Goal: Task Accomplishment & Management: Complete application form

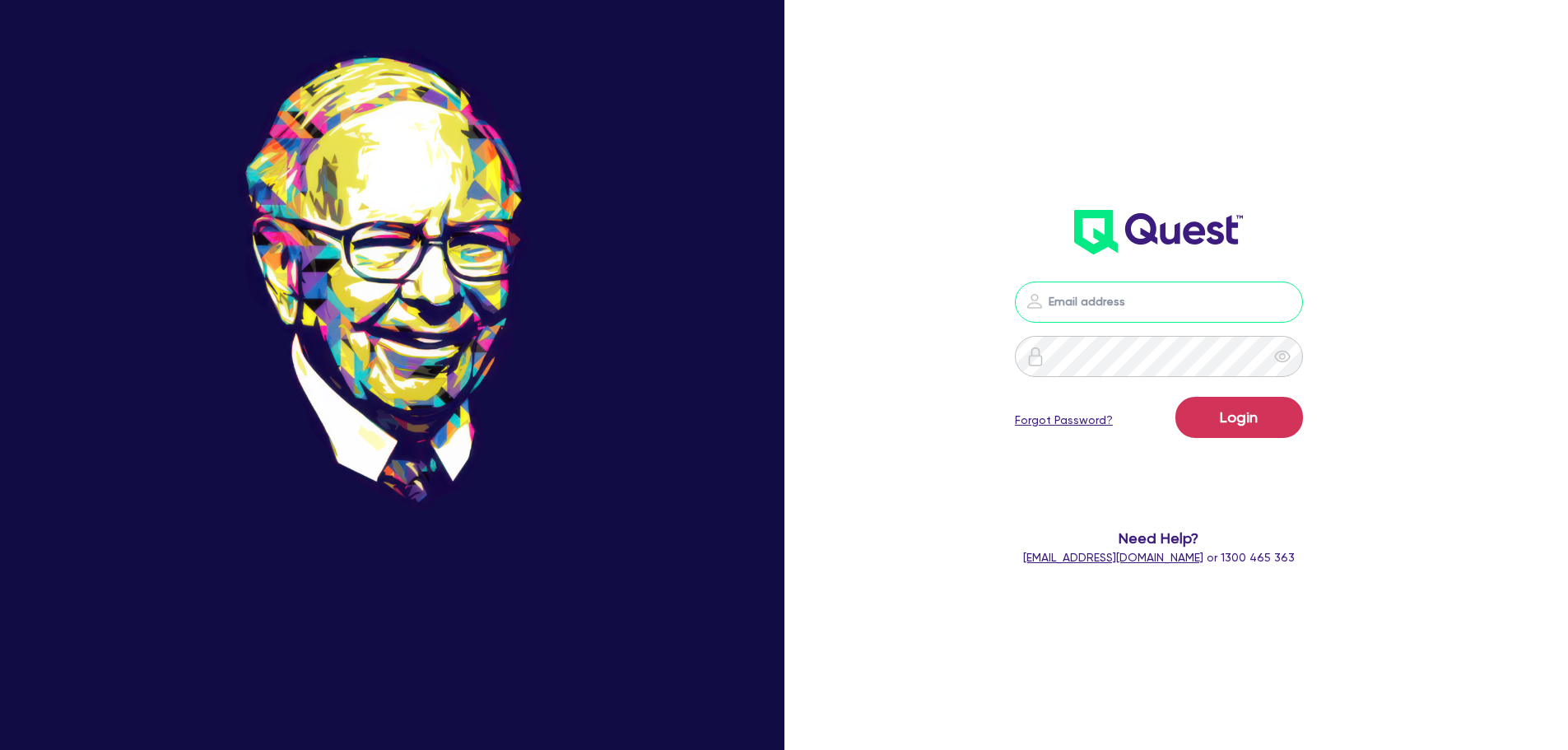
click at [1124, 294] on input "email" at bounding box center [1159, 302] width 289 height 41
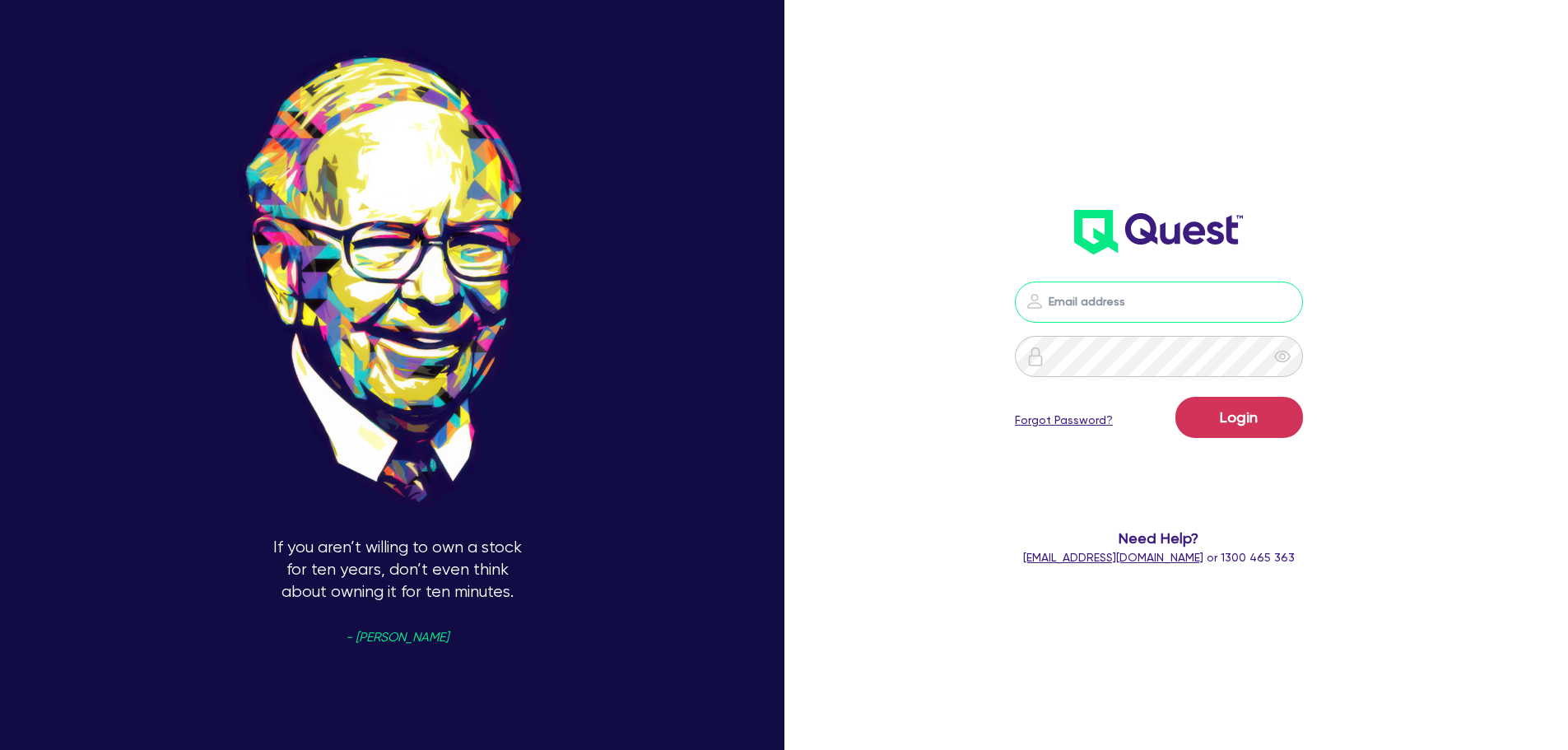
click at [1057, 291] on input "email" at bounding box center [1159, 302] width 289 height 41
type input "B"
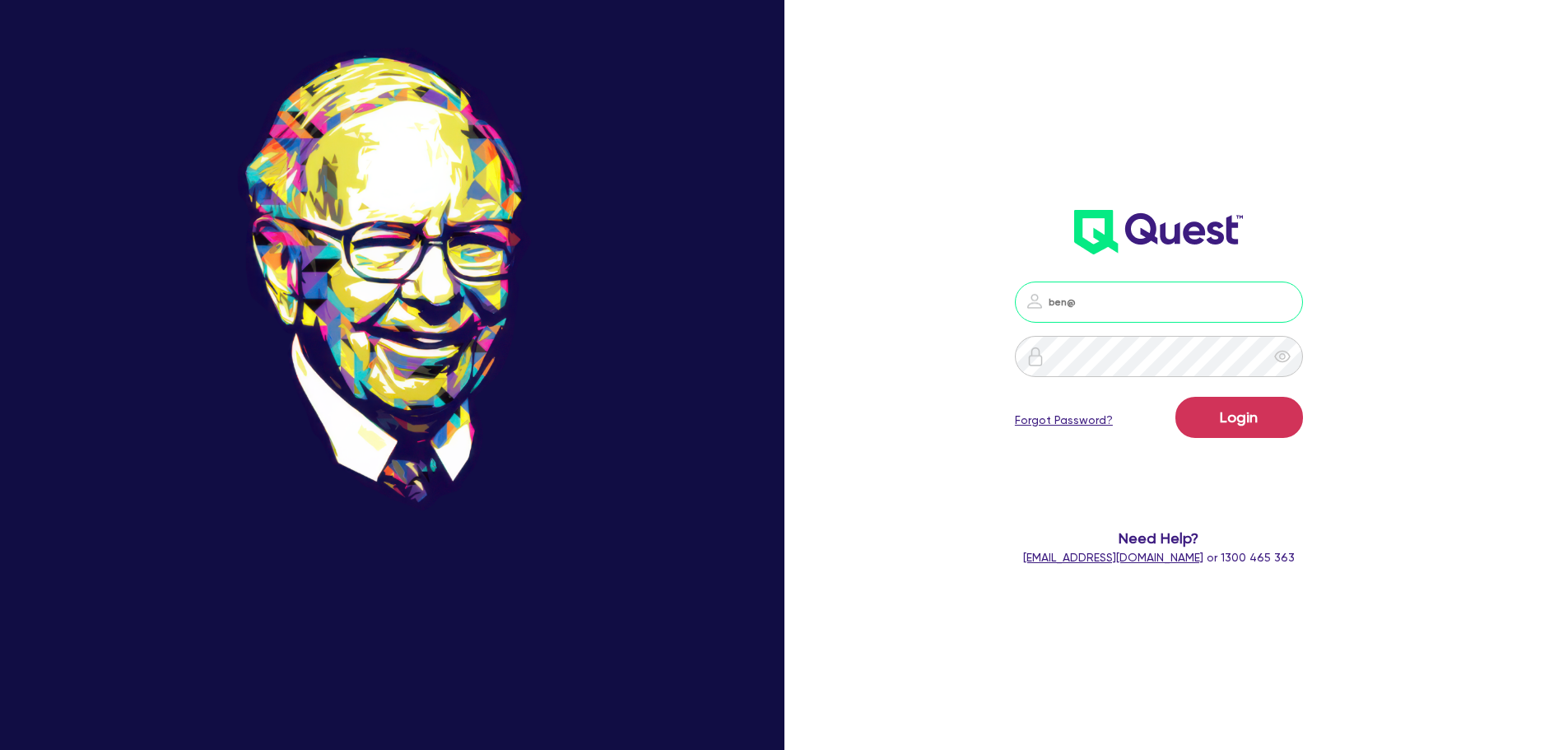
type input "[EMAIL_ADDRESS][DOMAIN_NAME]"
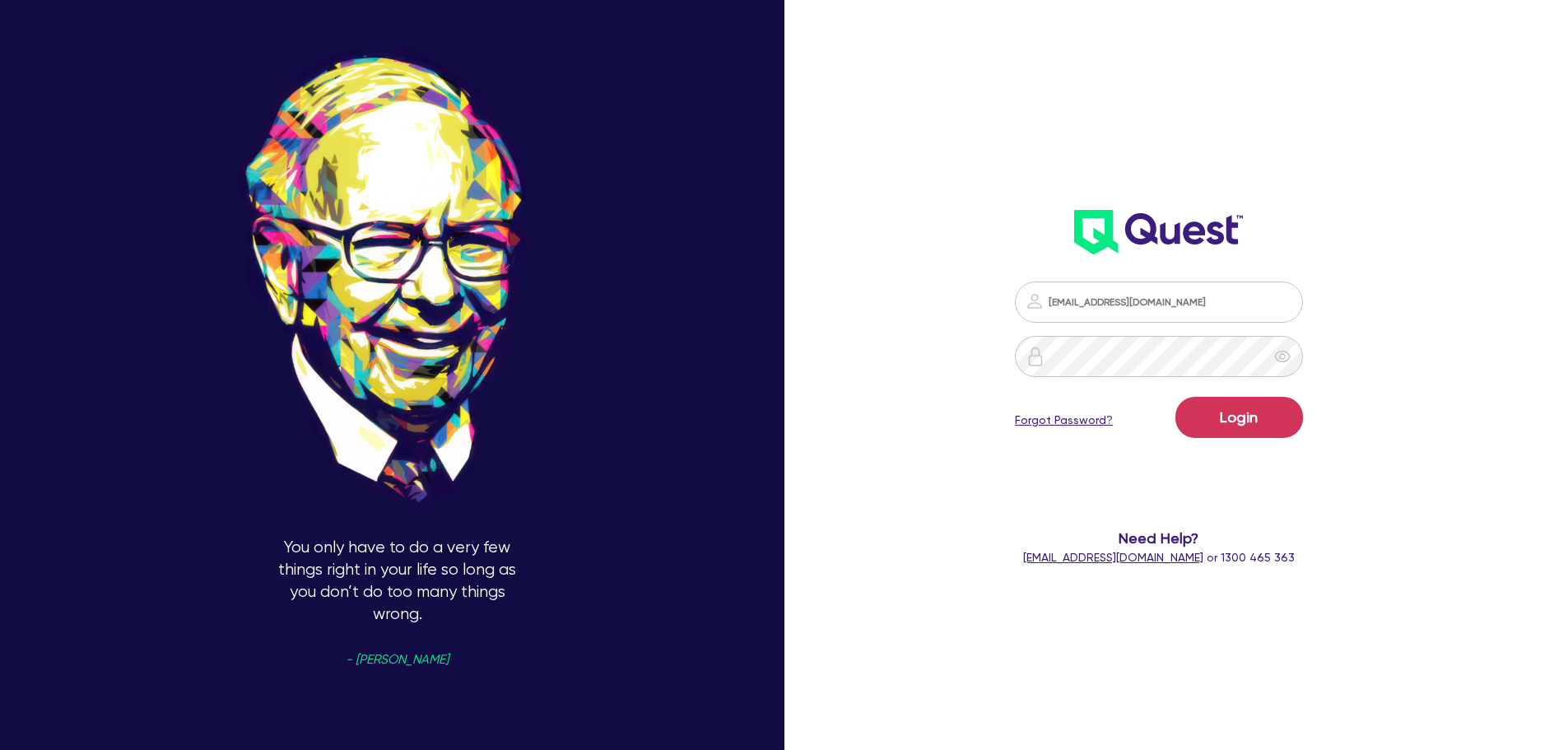
click at [1290, 354] on icon "eye" at bounding box center [1282, 356] width 16 height 13
click at [1268, 408] on button "Login" at bounding box center [1239, 417] width 127 height 41
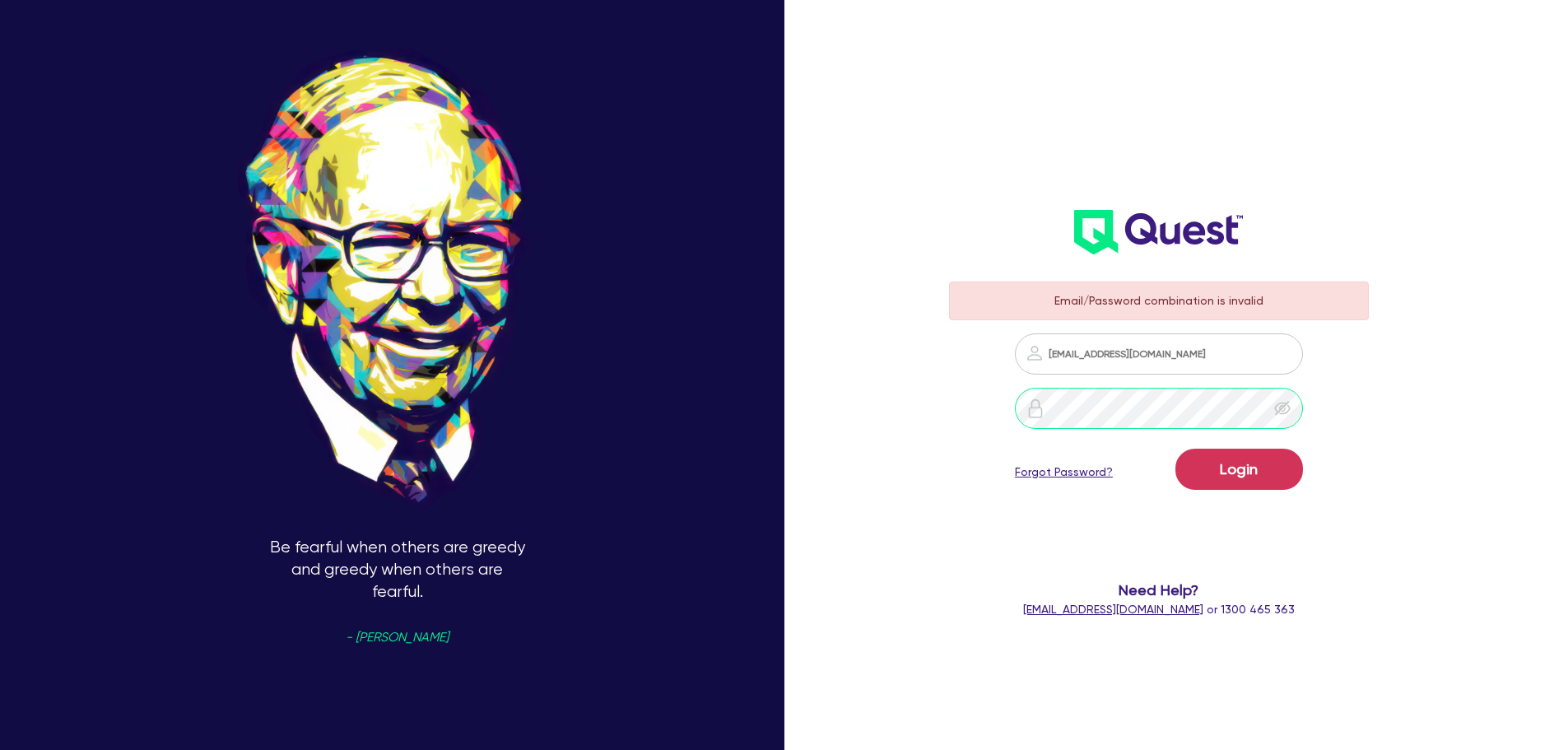
click at [872, 386] on div "Be fearful when others are greedy and greedy when others are fearful. - [PERSON…" at bounding box center [784, 375] width 1568 height 877
click at [1176, 449] on button "Login" at bounding box center [1239, 469] width 127 height 41
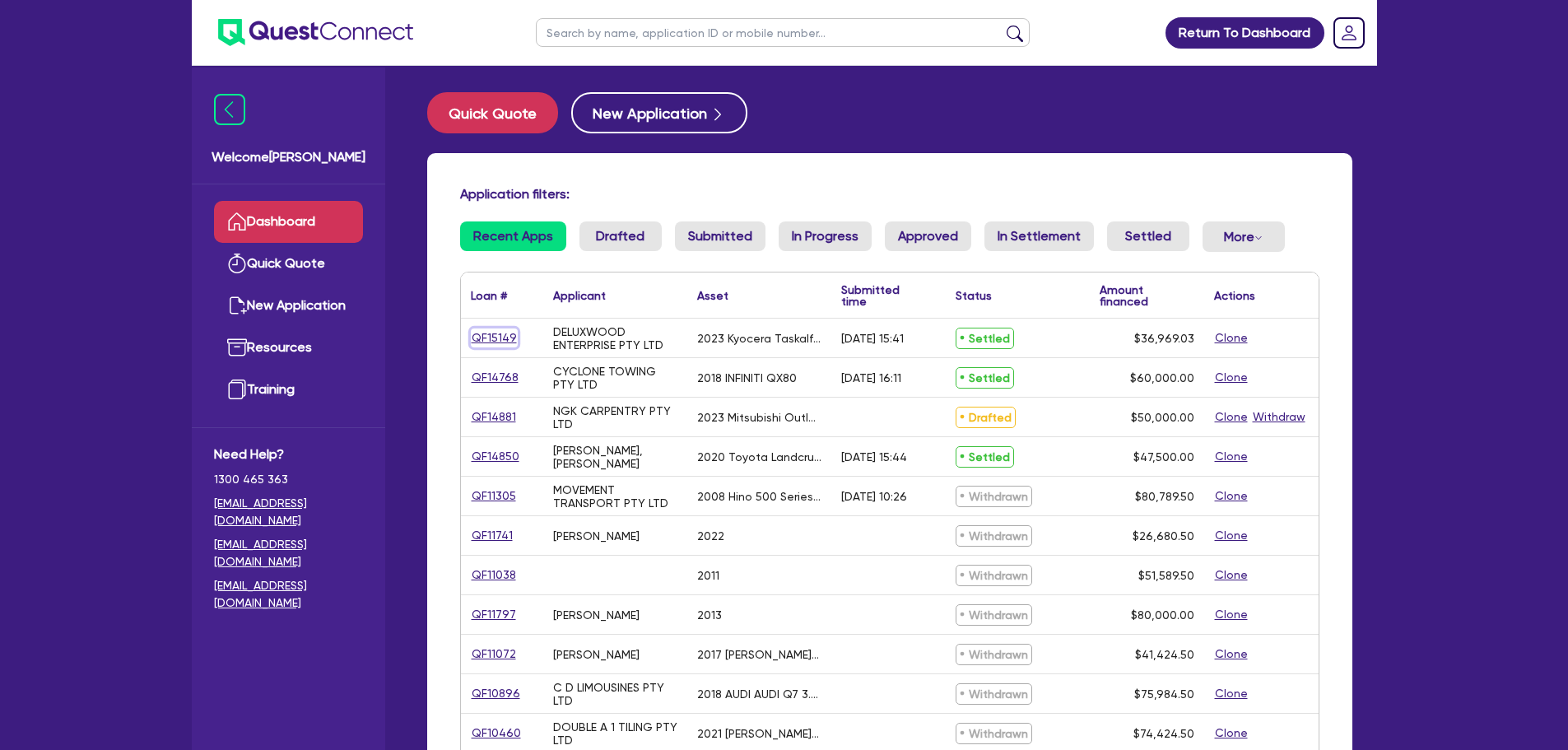
click at [509, 340] on link "QF15149" at bounding box center [494, 337] width 47 height 18
select select "Quest Finance - Platform Funding"
select select "TERTIARY_ASSETS"
select select "IT_EQUIPMENT"
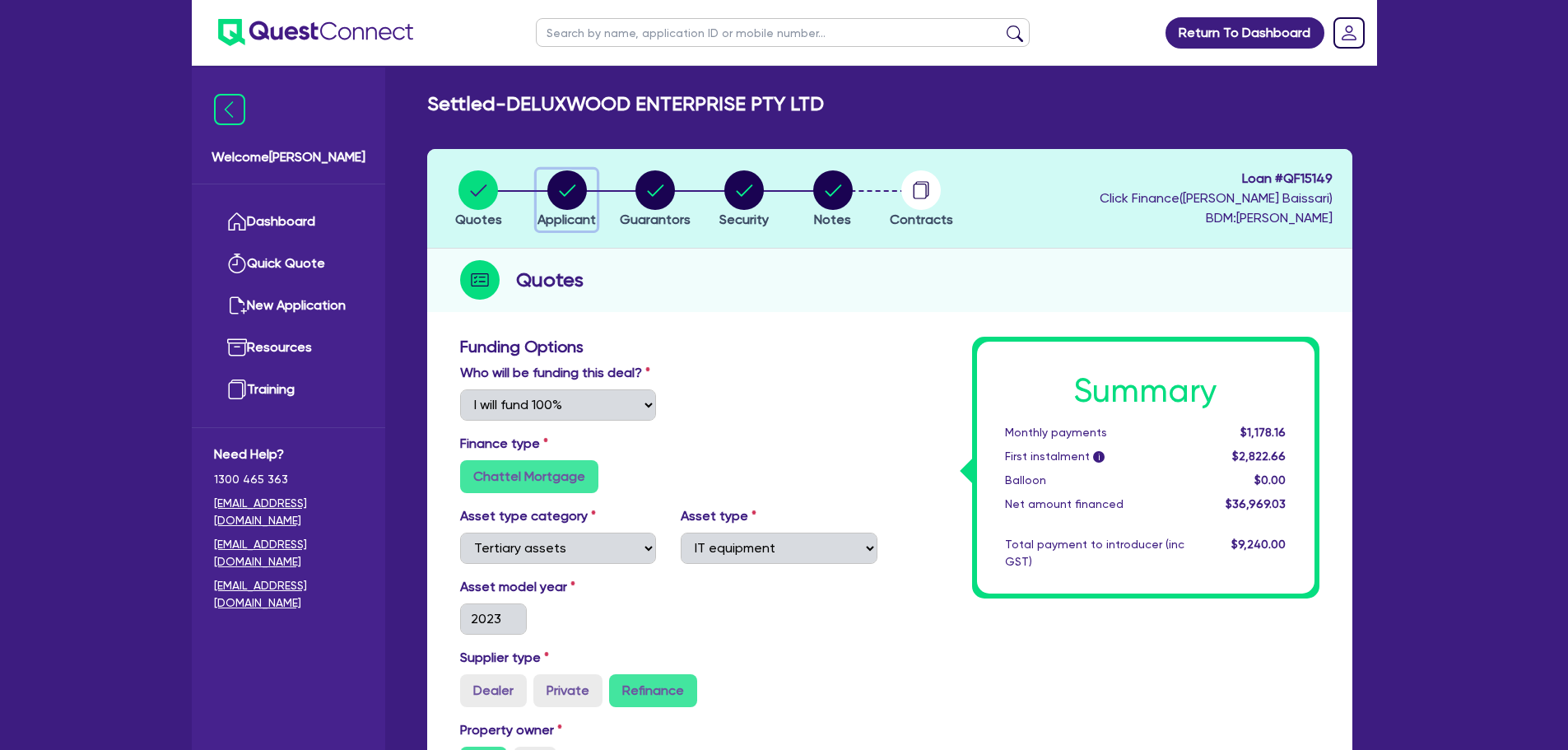
click at [582, 219] on span "Applicant" at bounding box center [566, 220] width 58 height 16
select select "COMPANY"
select select "MANUFACTURING"
select select "WOOD_PRODUCTS"
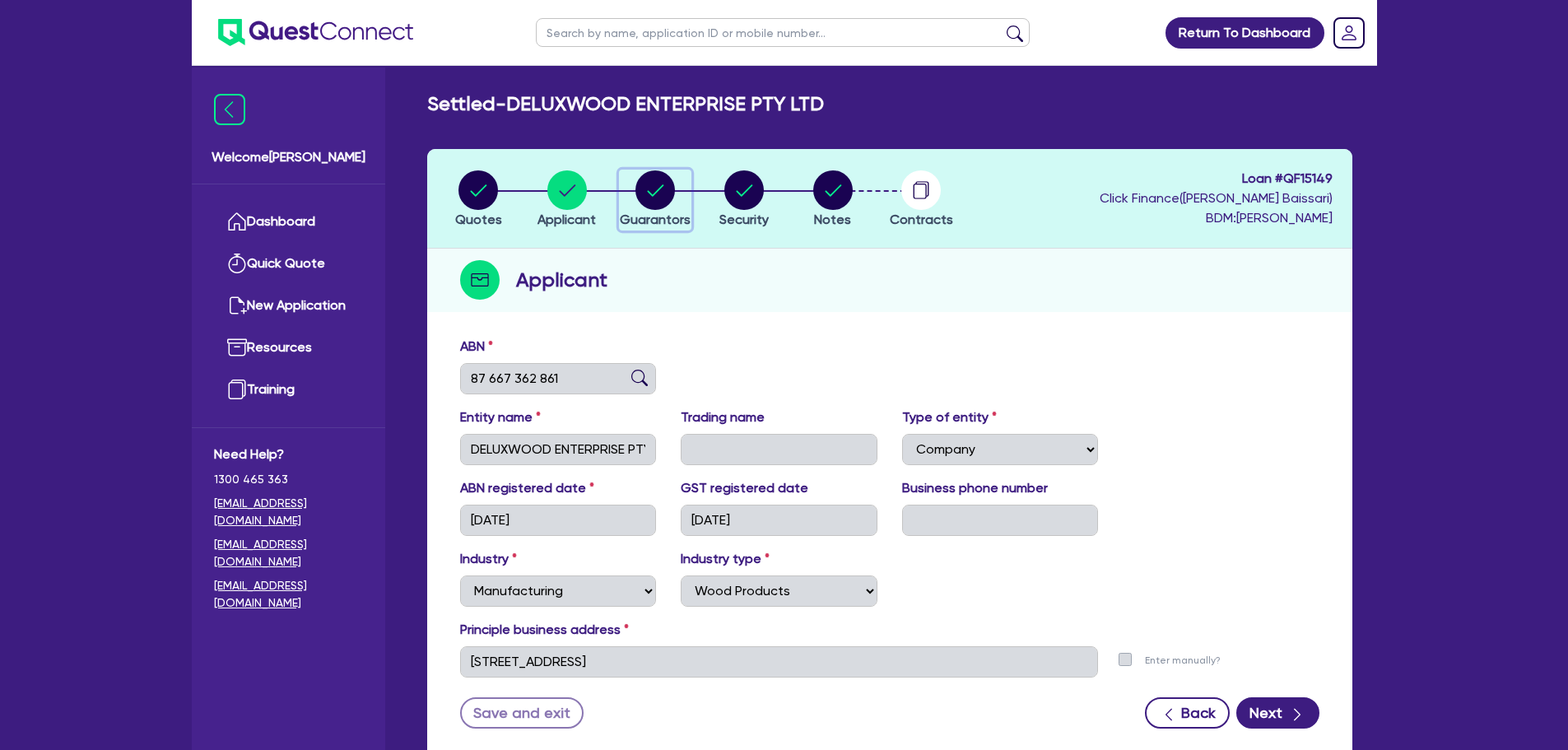
click at [668, 224] on span "Guarantors" at bounding box center [655, 220] width 71 height 16
select select "MR"
select select "[GEOGRAPHIC_DATA]"
select select "MARRIED"
select select "PROPERTY"
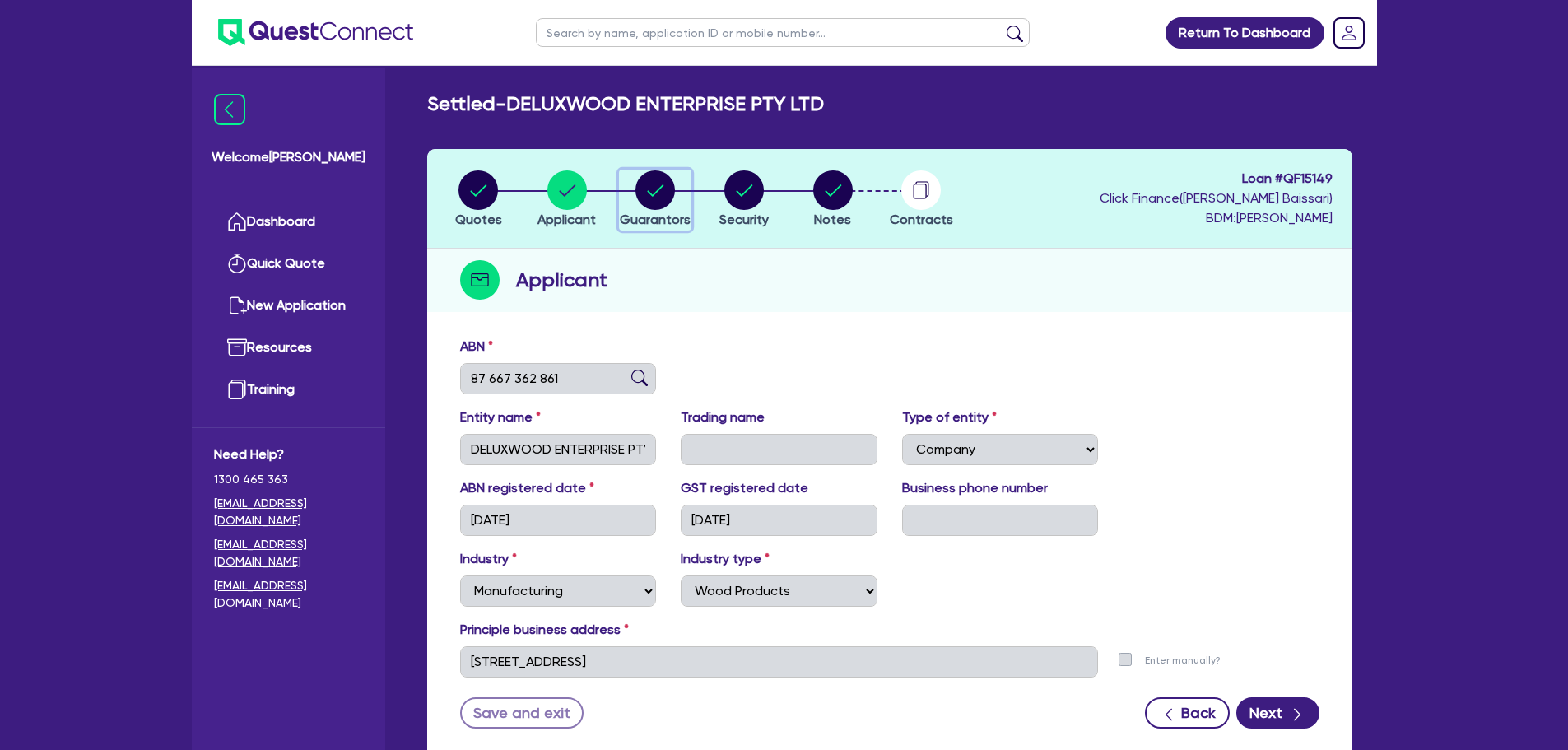
select select "MORTGAGE"
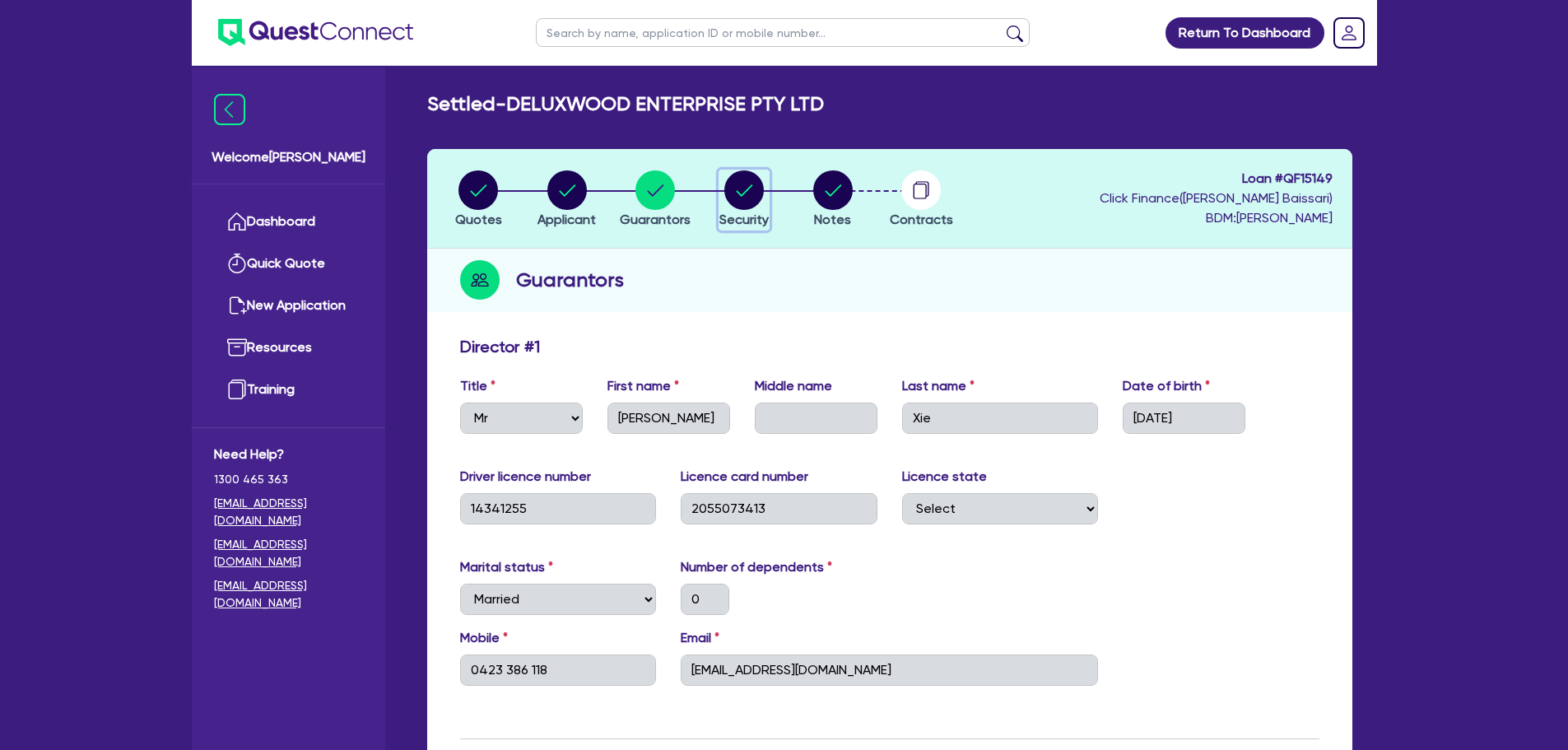
click at [733, 224] on span "Security" at bounding box center [744, 220] width 50 height 16
select select "TERTIARY_ASSETS"
select select "IT_EQUIPMENT"
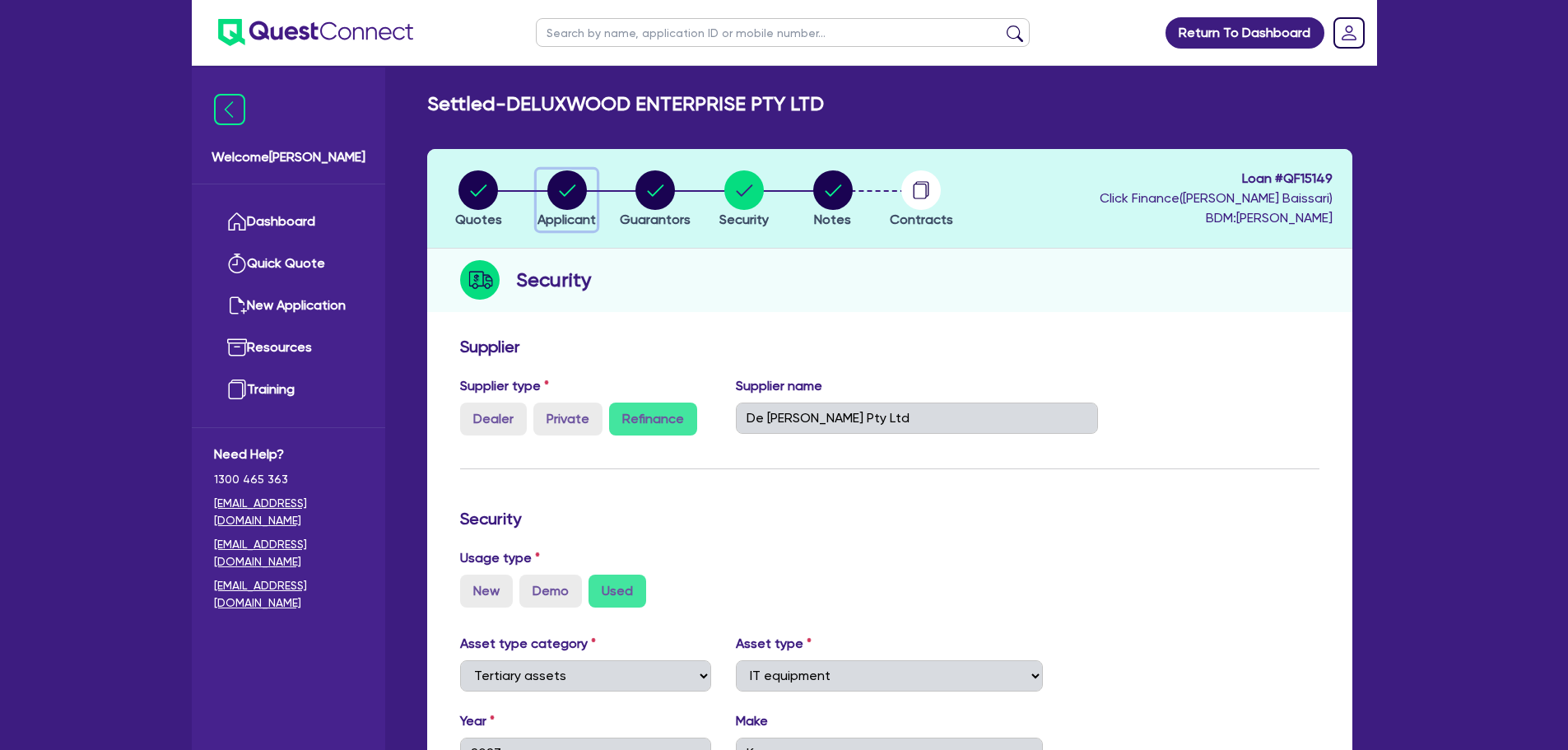
click at [571, 212] on span "Applicant" at bounding box center [566, 220] width 58 height 16
select select "COMPANY"
select select "MANUFACTURING"
select select "WOOD_PRODUCTS"
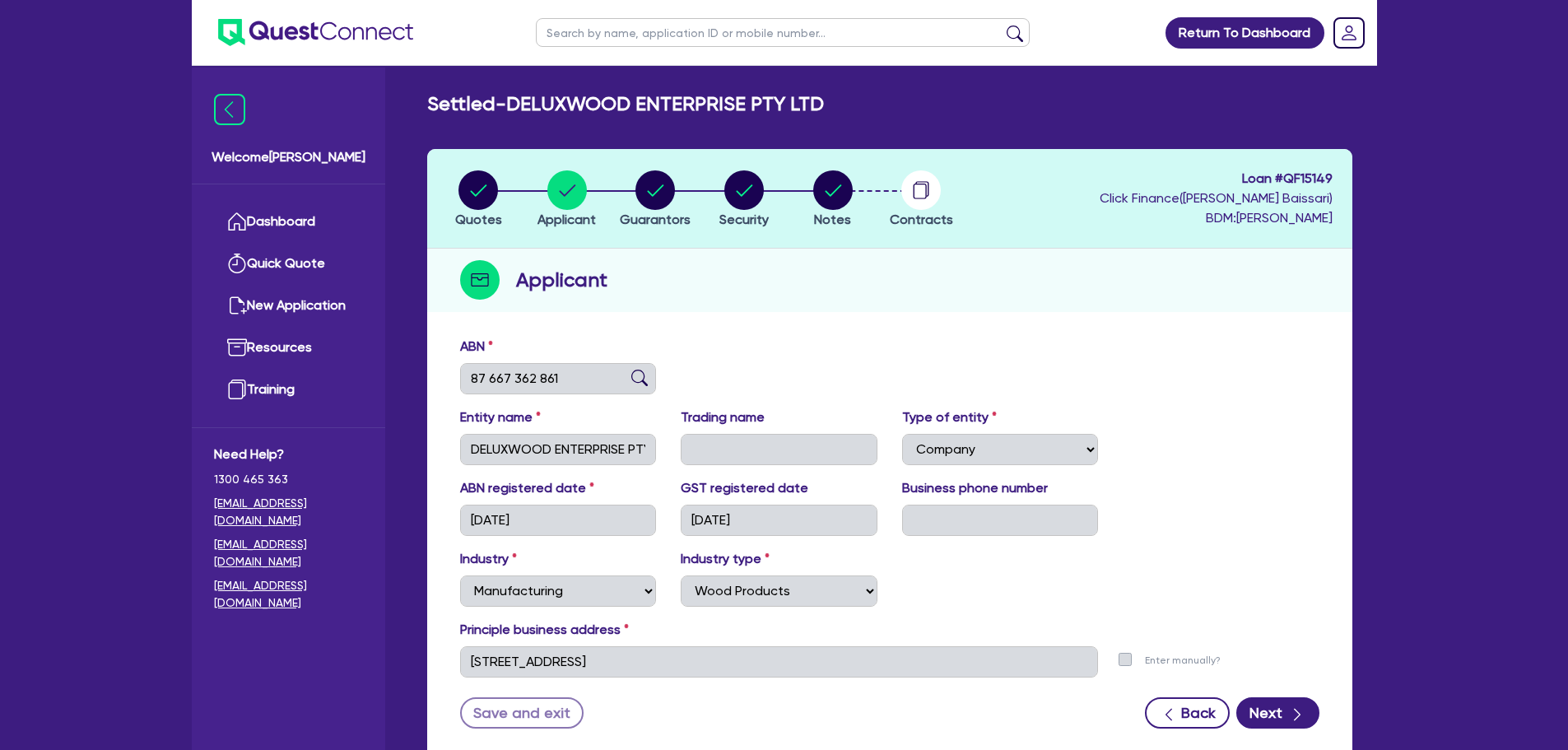
click at [502, 219] on li "Quotes" at bounding box center [479, 198] width 89 height 57
click at [474, 219] on span "Quotes" at bounding box center [479, 220] width 47 height 16
select select "Quest Finance - Platform Funding"
select select "TERTIARY_ASSETS"
select select "IT_EQUIPMENT"
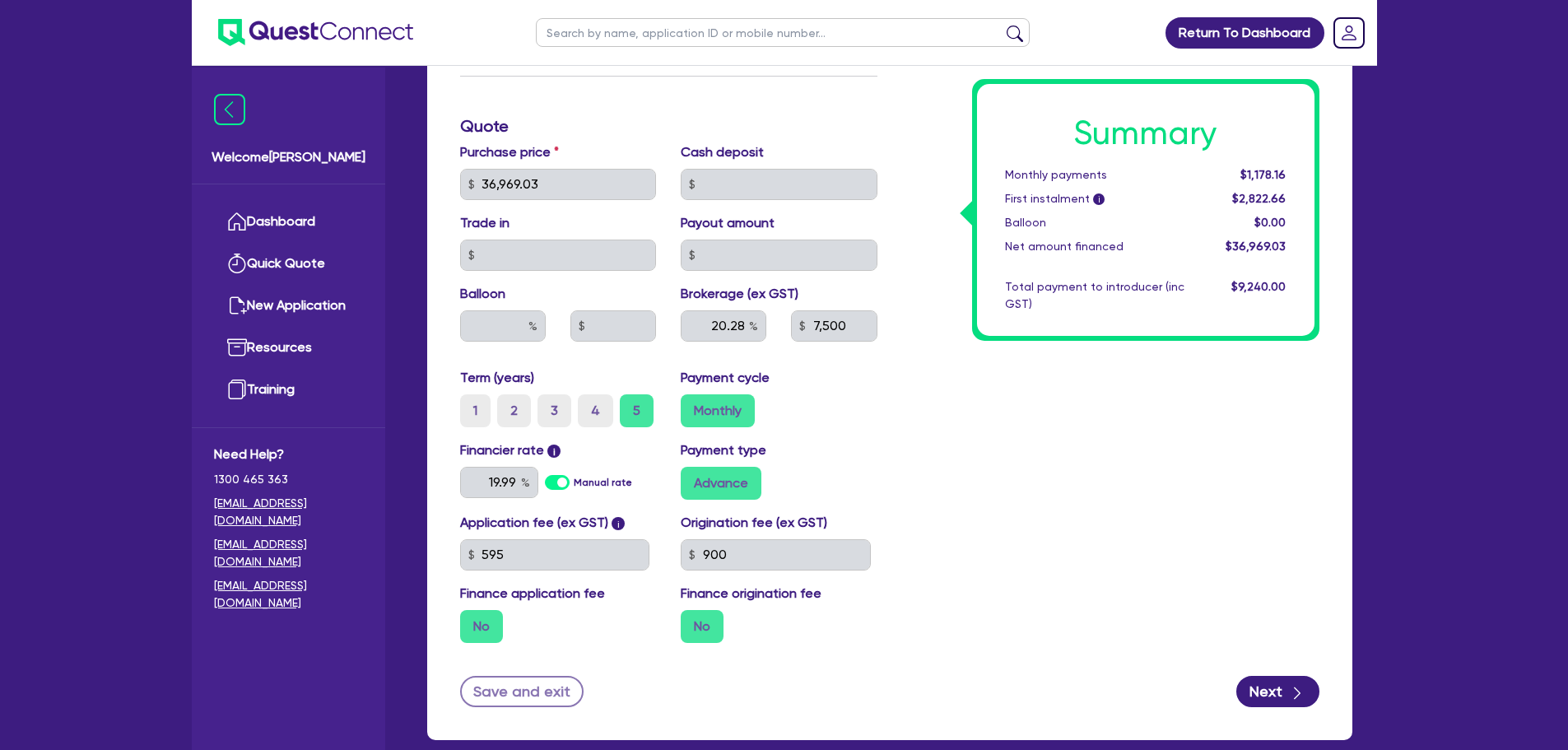
scroll to position [741, 0]
click at [116, 484] on div "Return To Dashboard Edit Profile Logout Welcome [PERSON_NAME] Quick Quote New A…" at bounding box center [784, 49] width 1568 height 1581
